Goal: Task Accomplishment & Management: Use online tool/utility

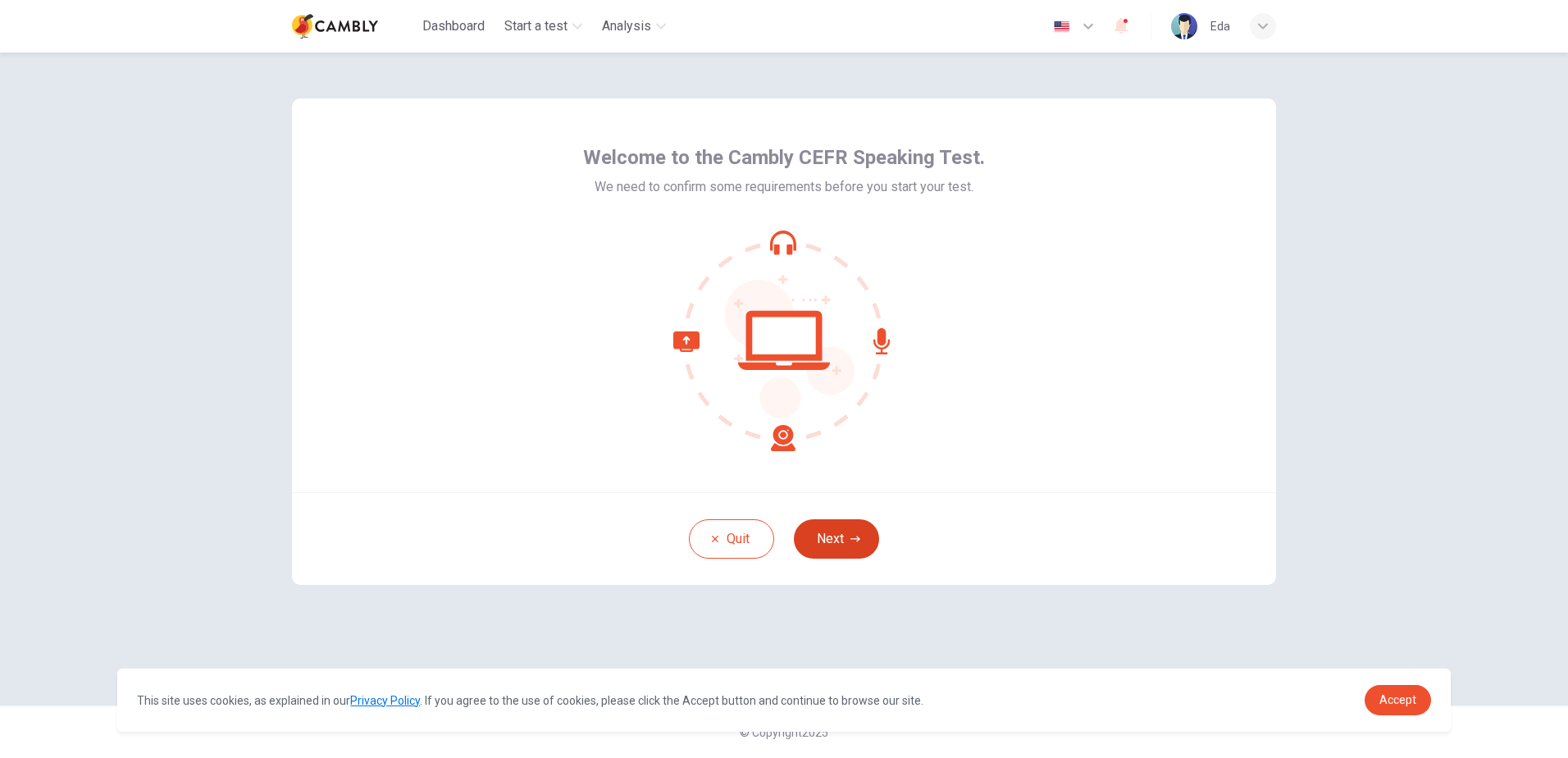
click at [849, 544] on button "Next" at bounding box center [836, 540] width 85 height 40
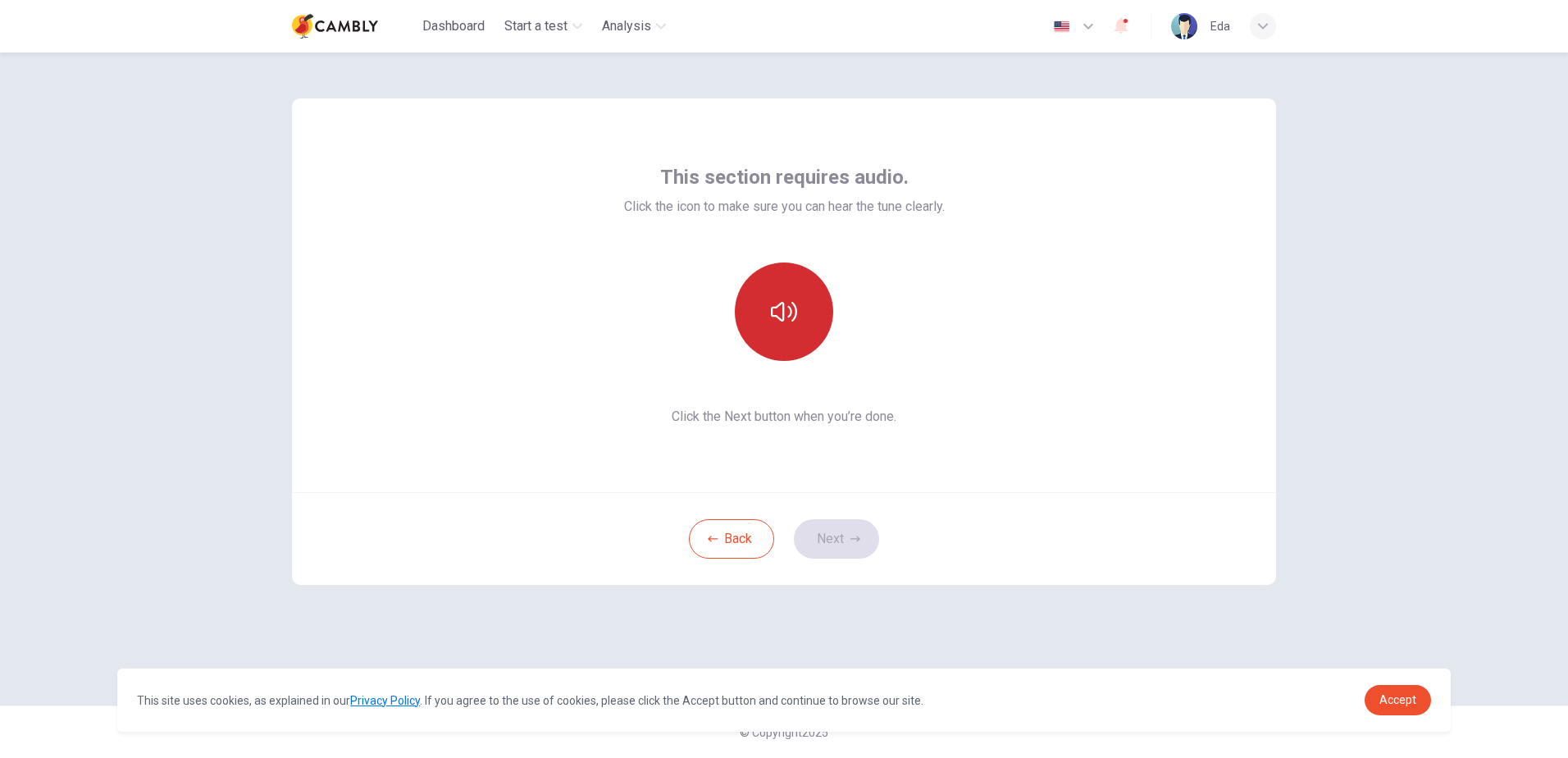
click at [772, 301] on icon "button" at bounding box center [784, 312] width 26 height 26
click at [859, 545] on button "Next" at bounding box center [836, 540] width 85 height 40
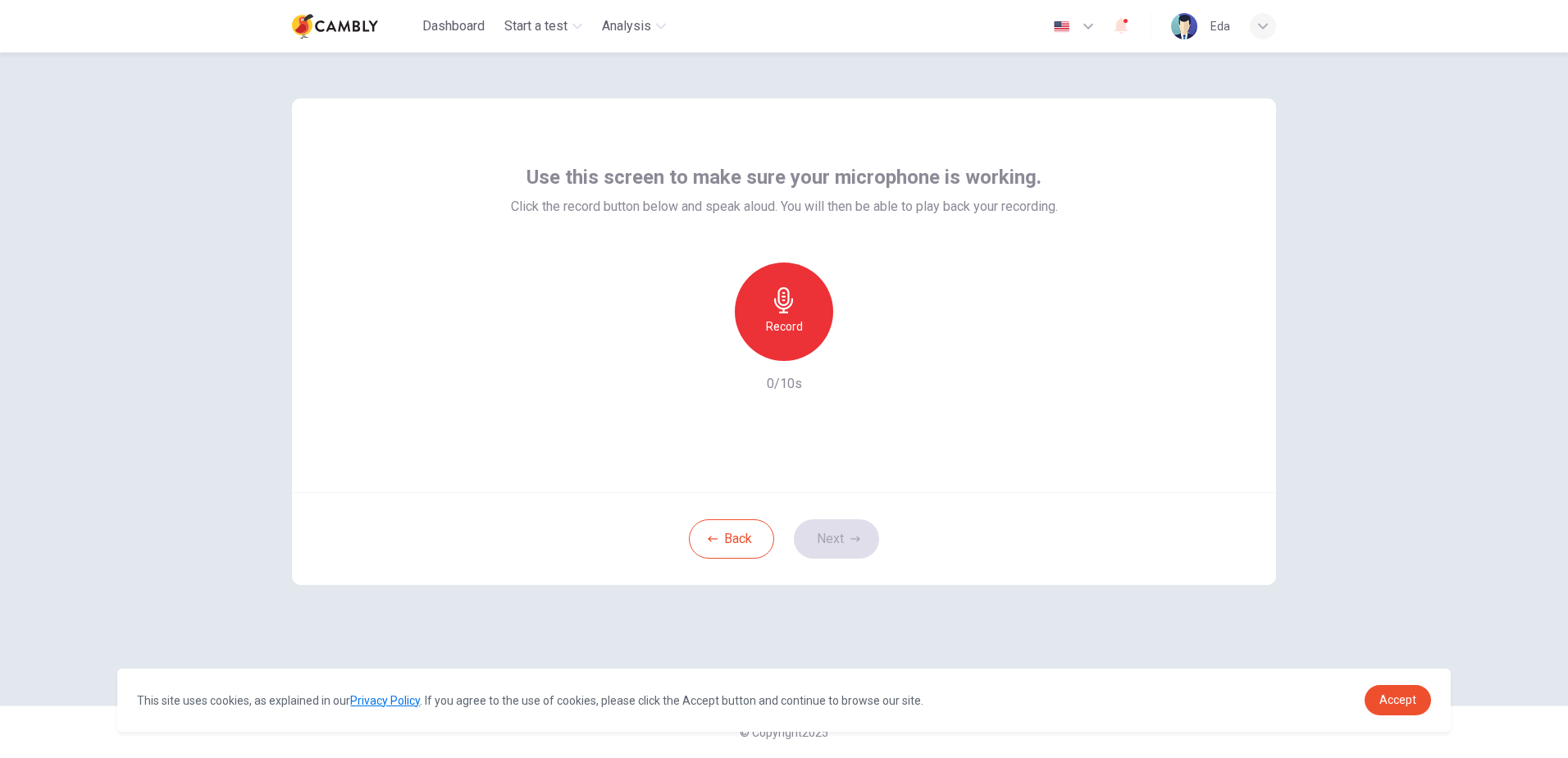
click at [811, 285] on div "Record" at bounding box center [784, 312] width 98 height 98
click at [842, 543] on button "Next" at bounding box center [836, 540] width 85 height 40
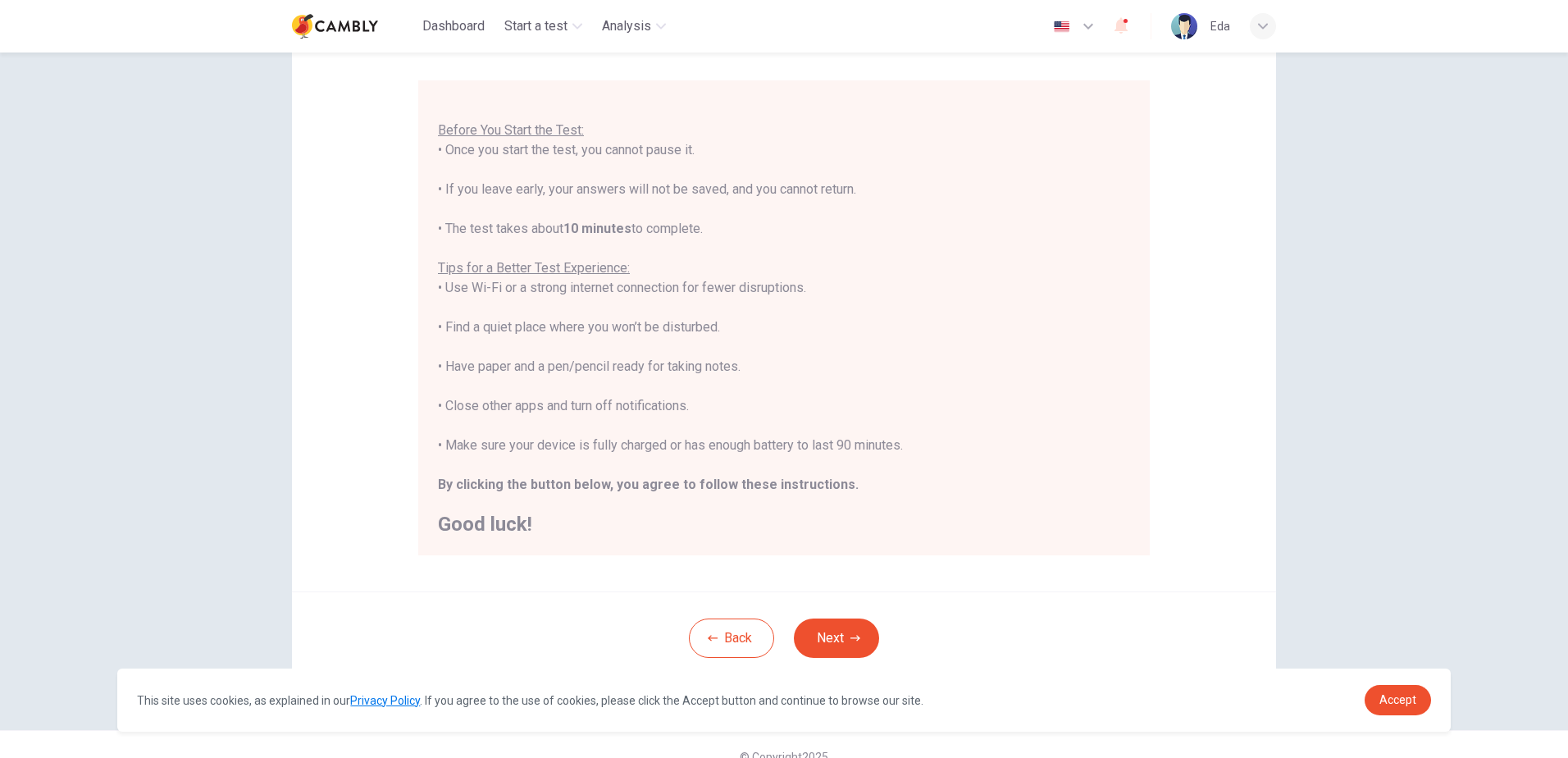
scroll to position [154, 0]
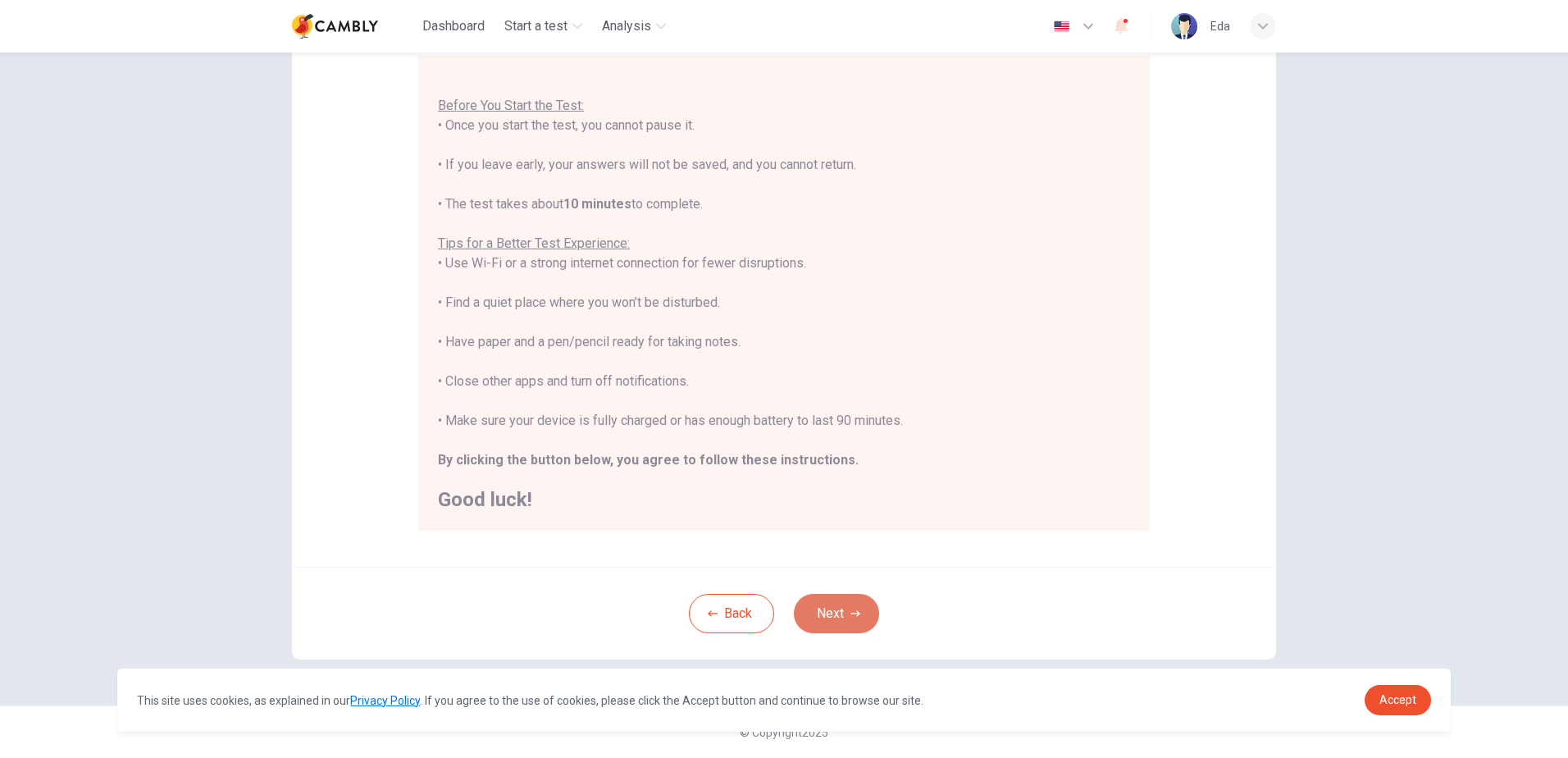
click at [850, 611] on icon "button" at bounding box center [855, 613] width 9 height 9
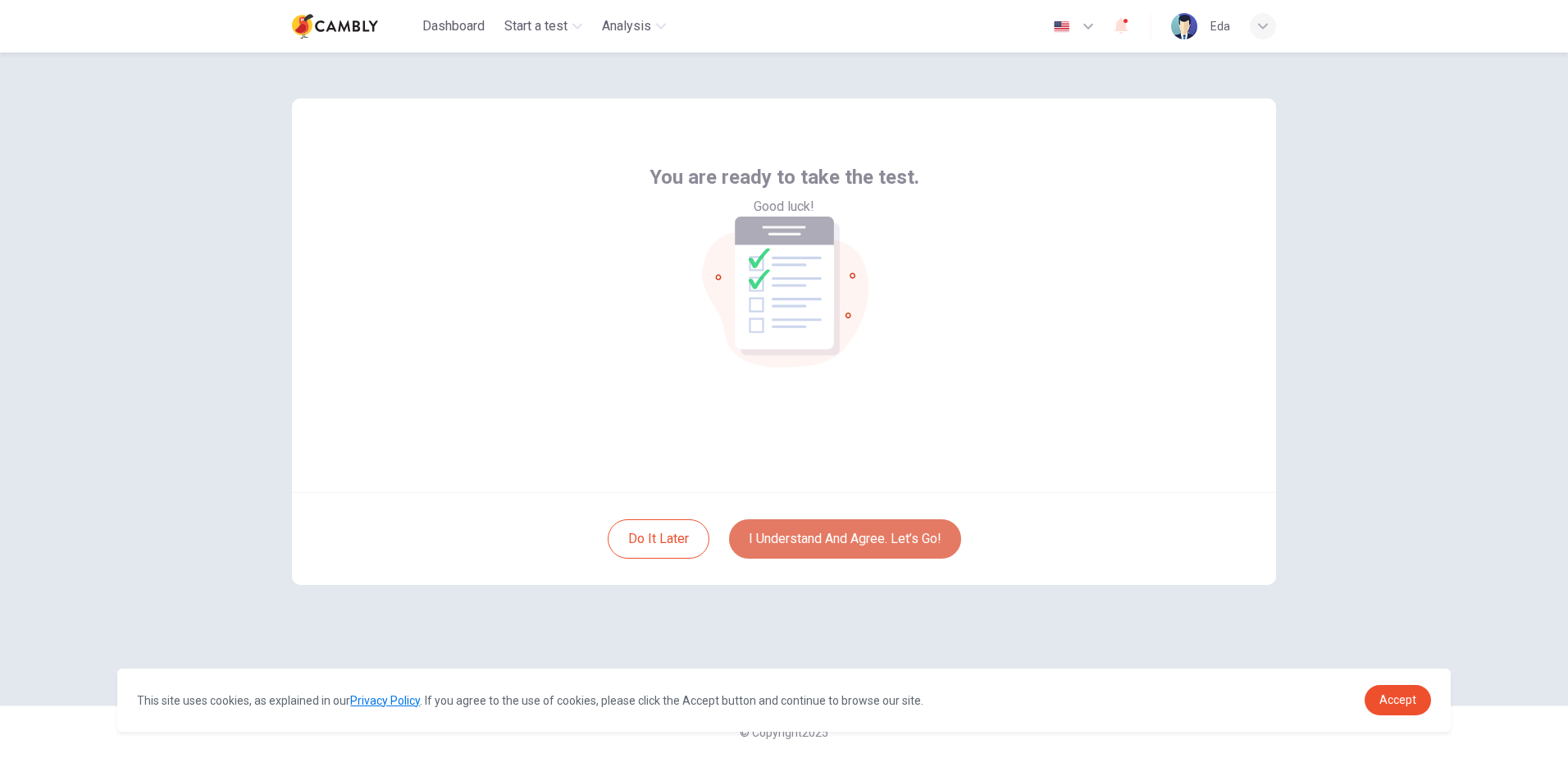
click at [907, 540] on button "I understand and agree. Let’s go!" at bounding box center [845, 540] width 232 height 40
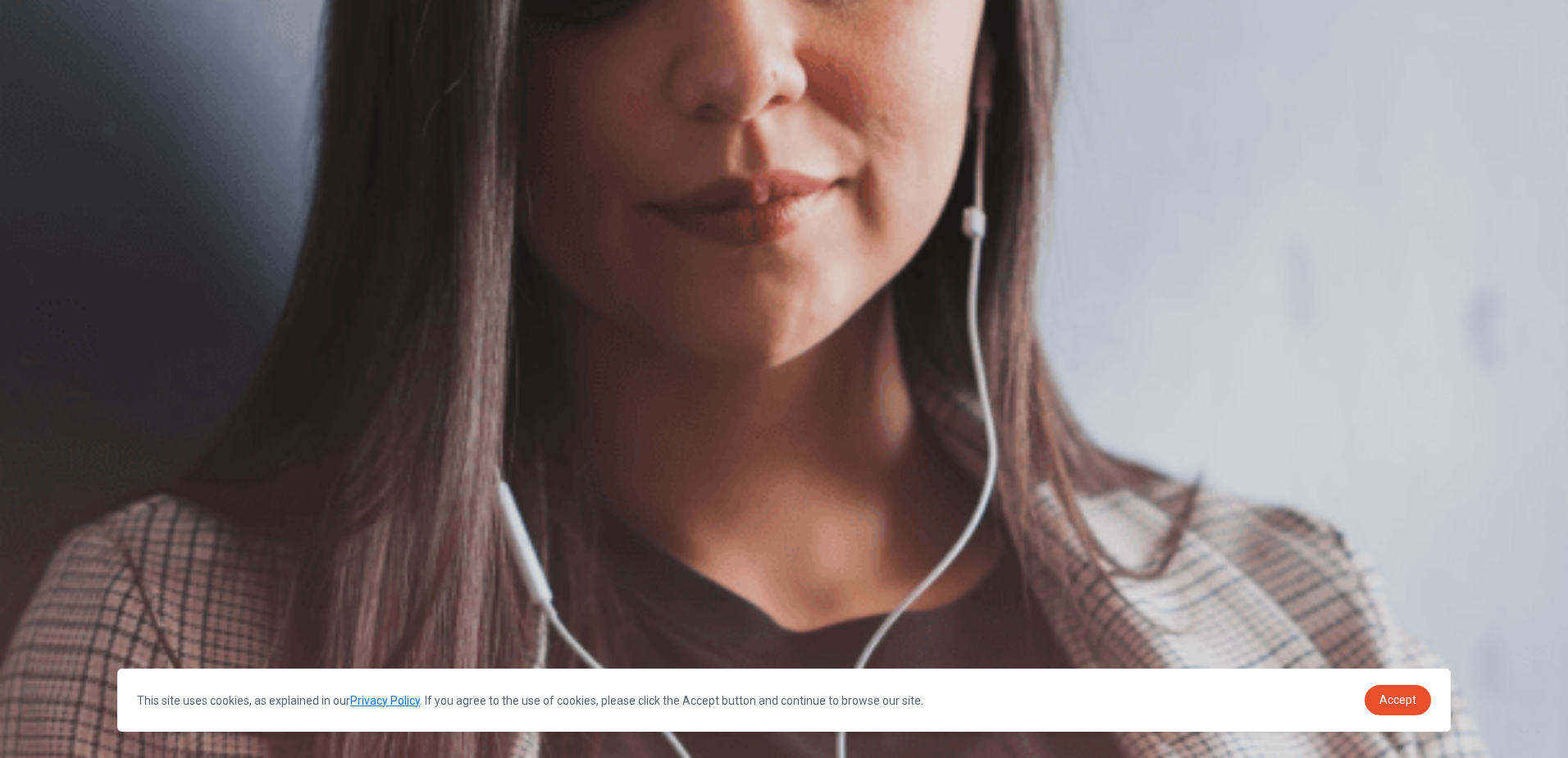
scroll to position [128, 0]
click at [1458, 251] on div "The Speaking Test will begin soon. Use a headset if available (recommended for …" at bounding box center [784, 251] width 1568 height 0
click at [46, 84] on button "Continue" at bounding box center [23, 114] width 46 height 61
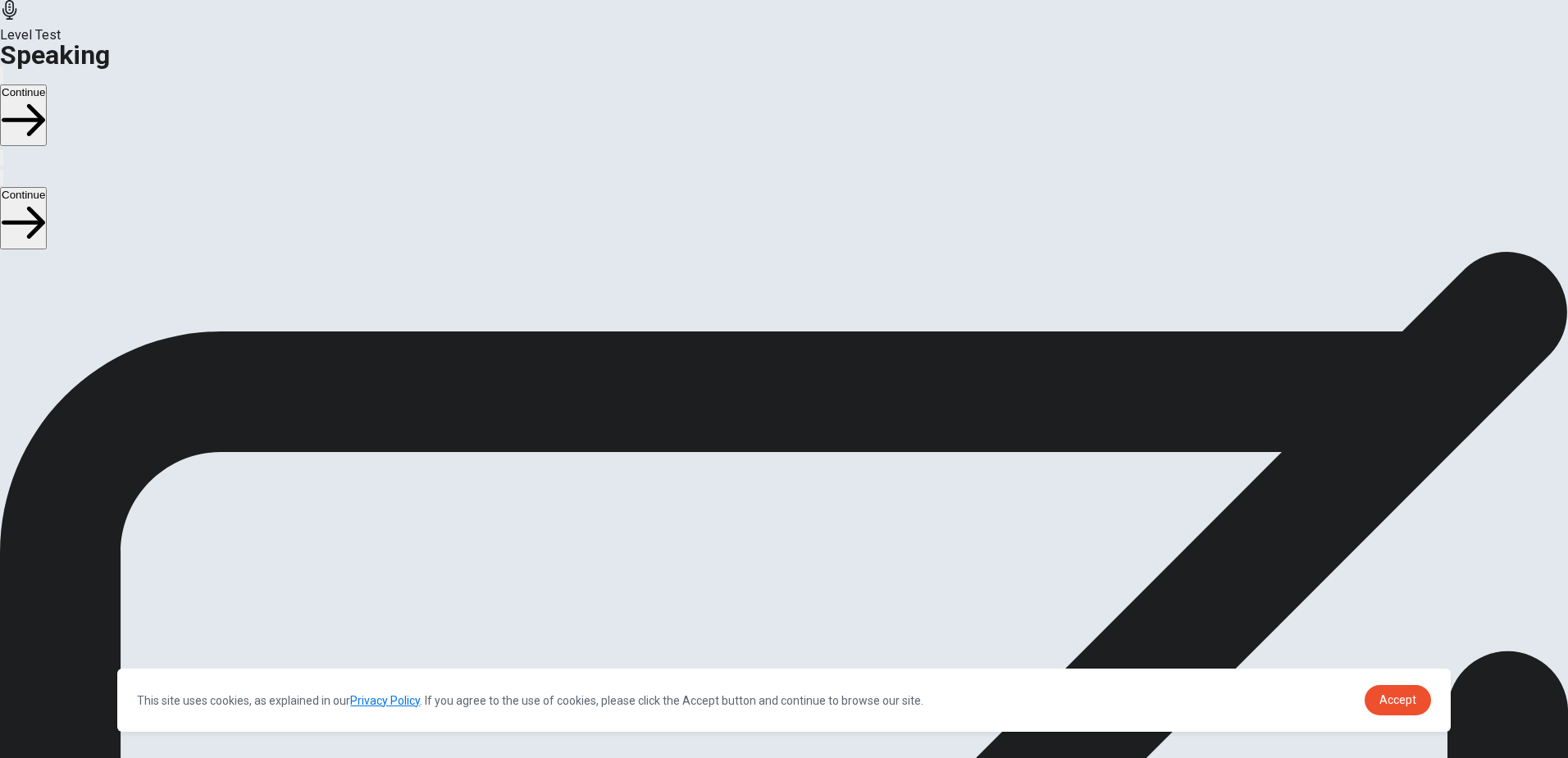
click at [766, 452] on button "Play Audio" at bounding box center [763, 459] width 3 height 15
click at [1398, 706] on span "Accept" at bounding box center [1397, 700] width 37 height 13
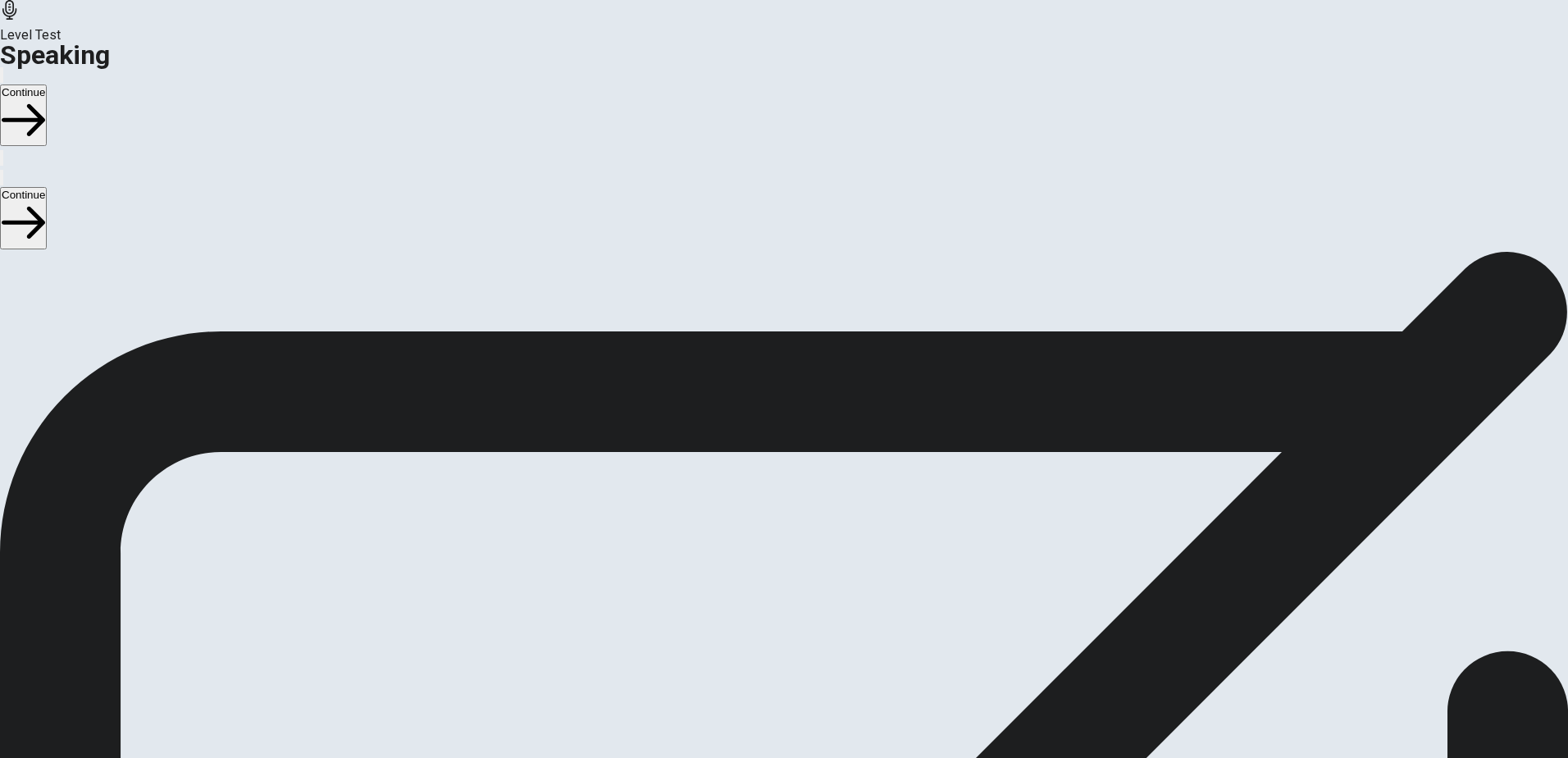
click at [46, 84] on button "Continue" at bounding box center [23, 114] width 46 height 61
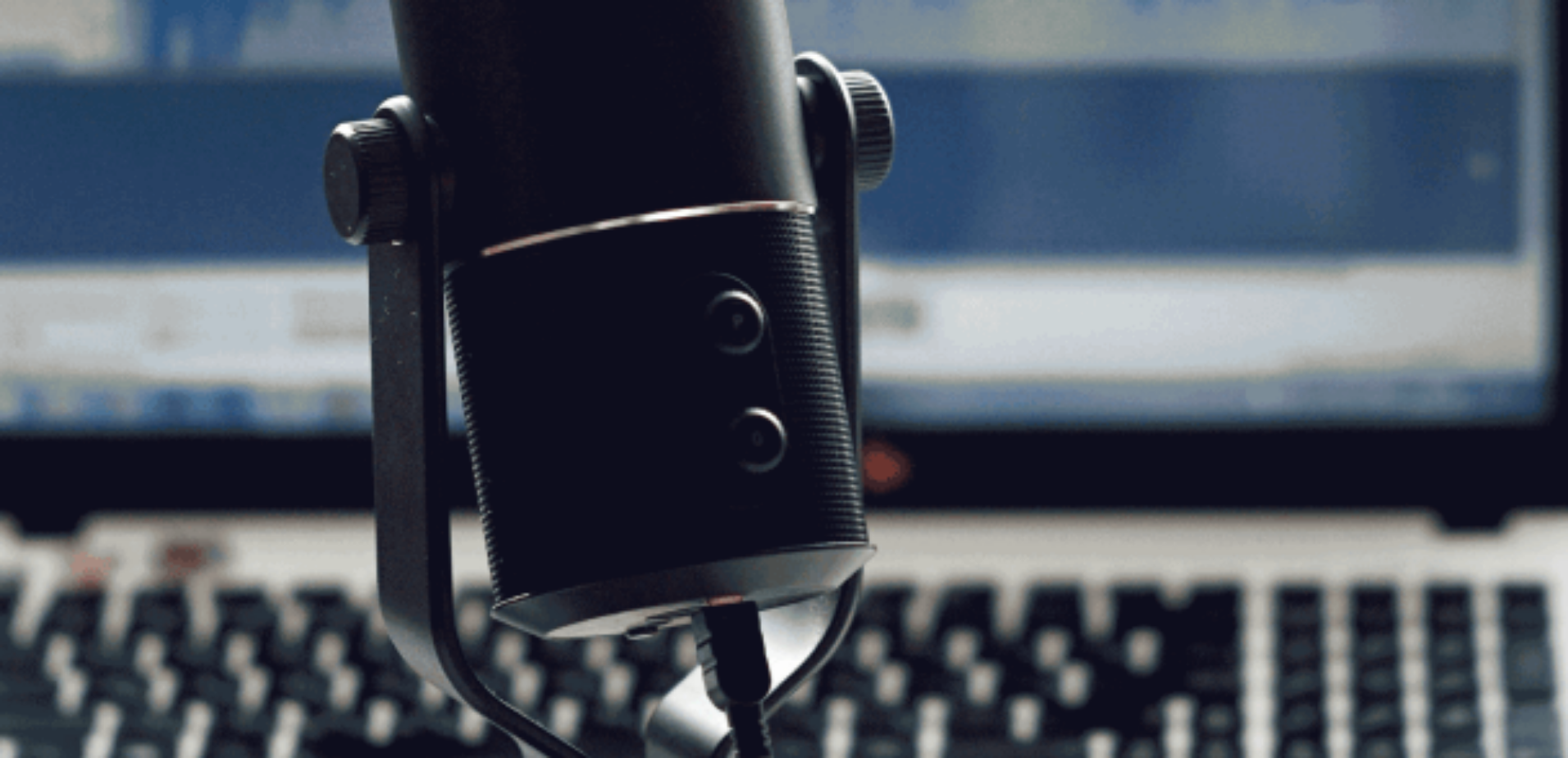
drag, startPoint x: 1136, startPoint y: 26, endPoint x: 1143, endPoint y: 34, distance: 10.6
click at [46, 84] on button "Continue" at bounding box center [23, 114] width 46 height 61
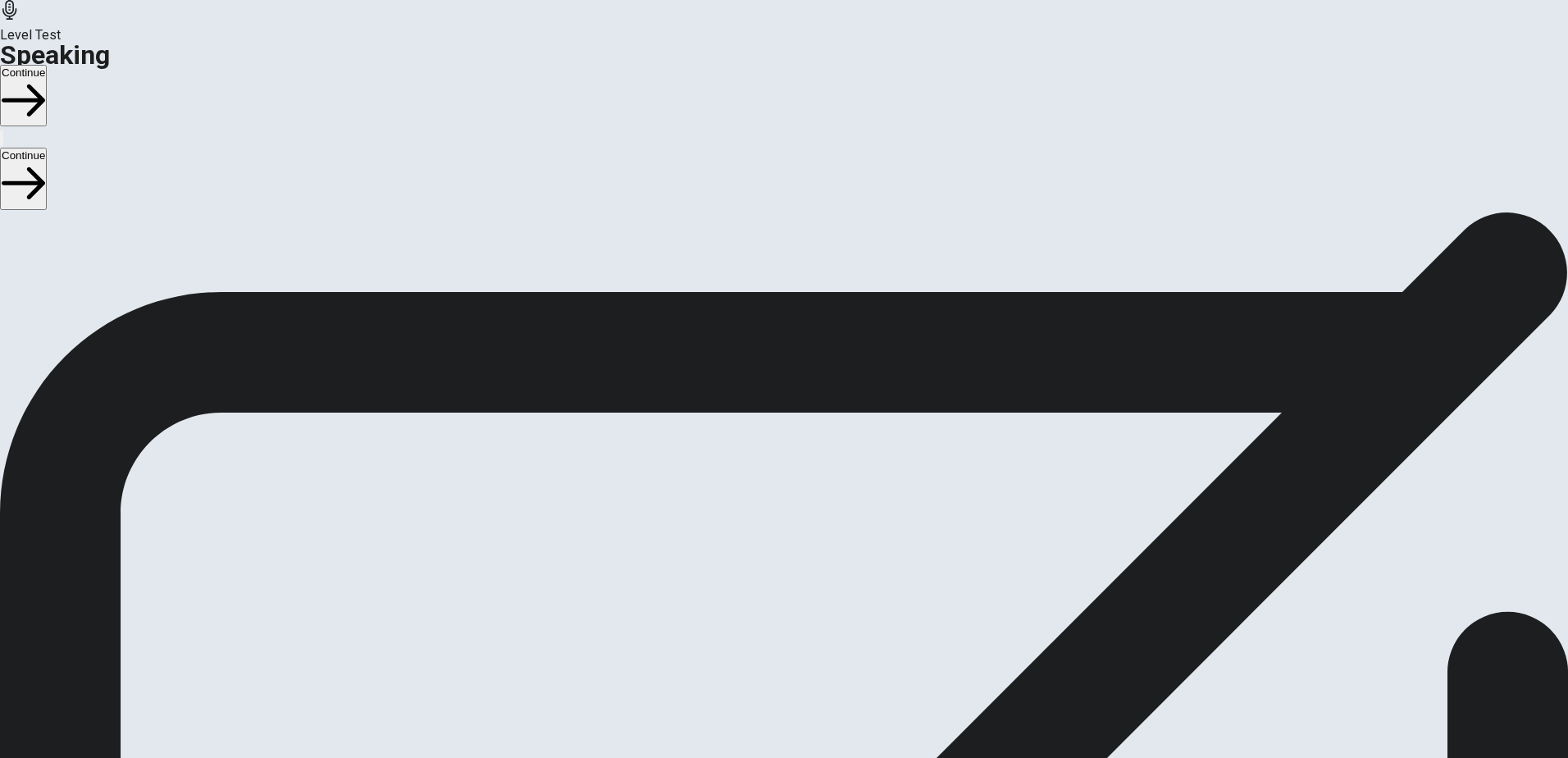
click at [46, 65] on button "Continue" at bounding box center [23, 95] width 46 height 61
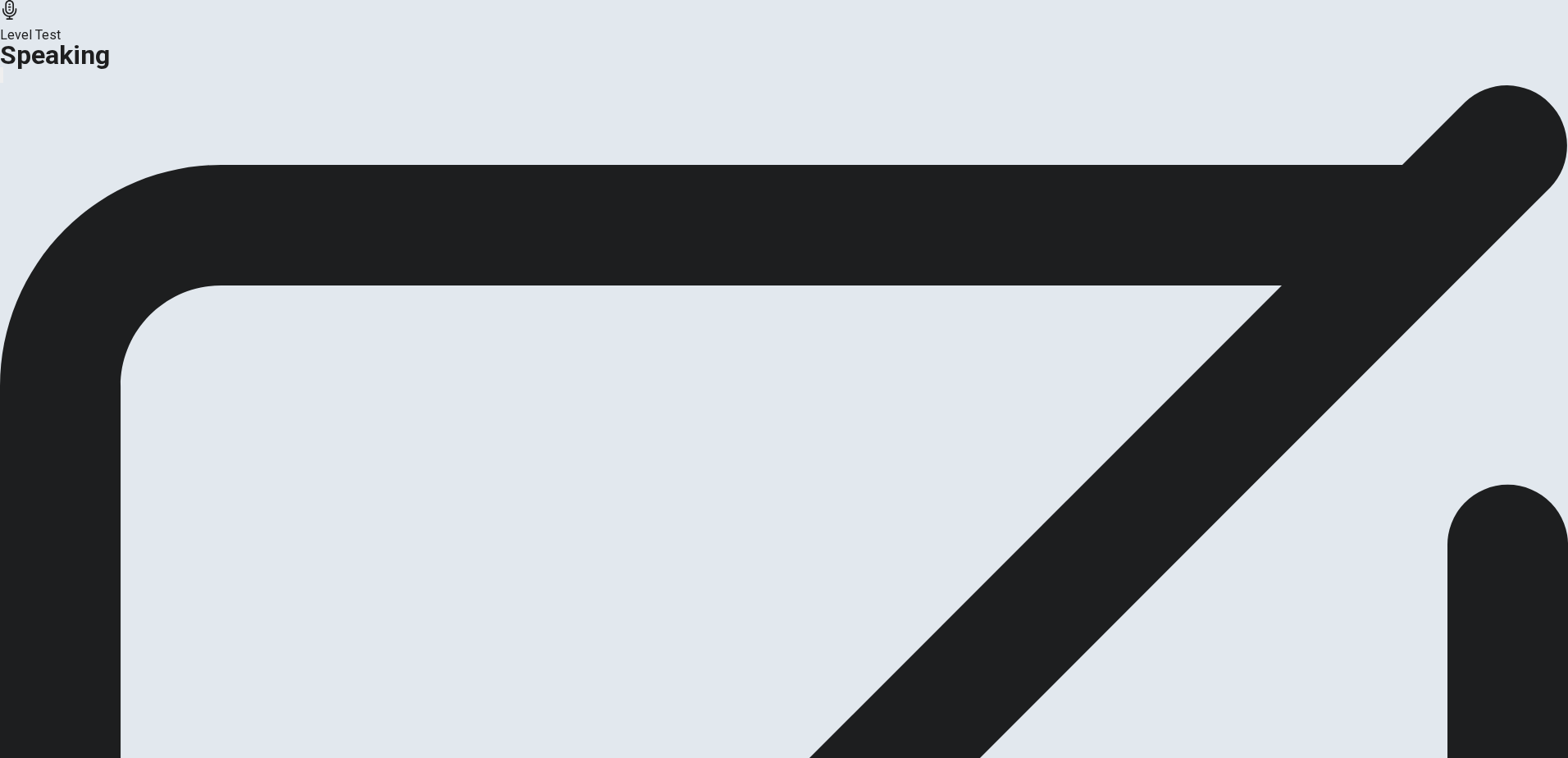
click at [132, 198] on icon "button" at bounding box center [123, 193] width 16 height 9
